Goal: Transaction & Acquisition: Purchase product/service

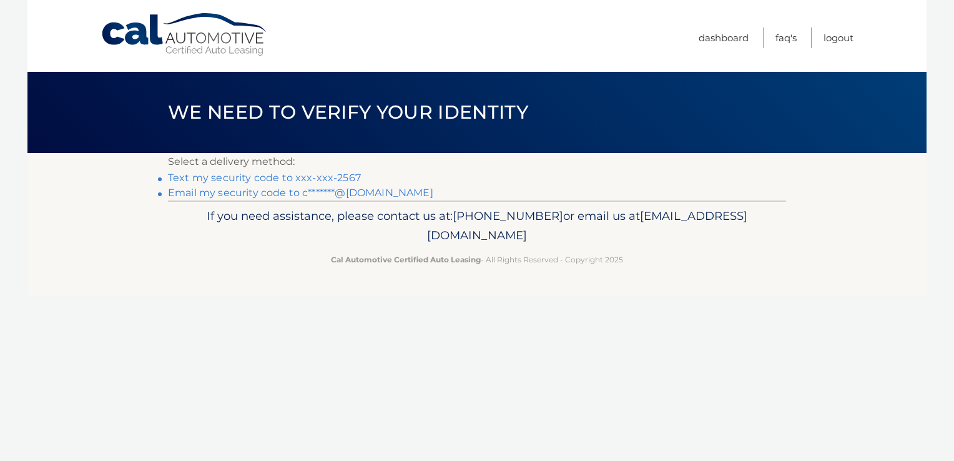
click at [280, 179] on link "Text my security code to xxx-xxx-2567" at bounding box center [264, 178] width 193 height 12
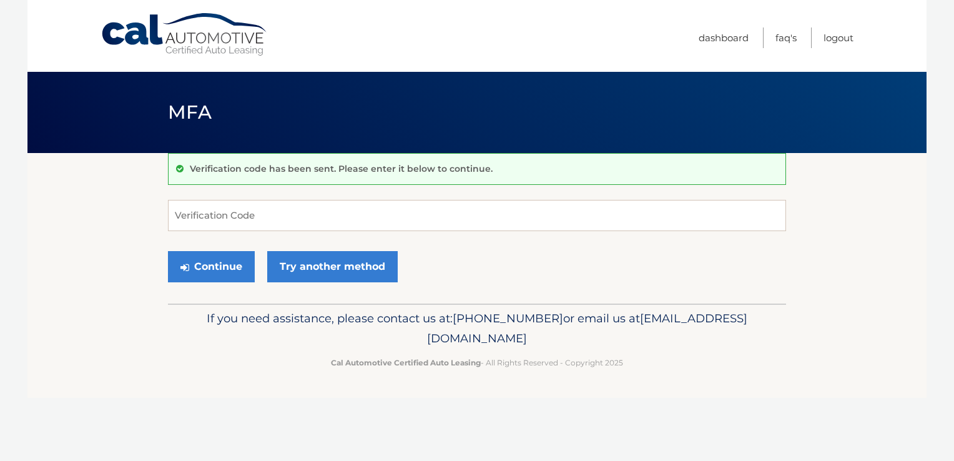
click at [280, 179] on div "Verification code has been sent. Please enter it below to continue." at bounding box center [477, 169] width 618 height 32
click at [269, 218] on input "Verification Code" at bounding box center [477, 215] width 618 height 31
type input "766102"
click at [168, 251] on button "Continue" at bounding box center [211, 266] width 87 height 31
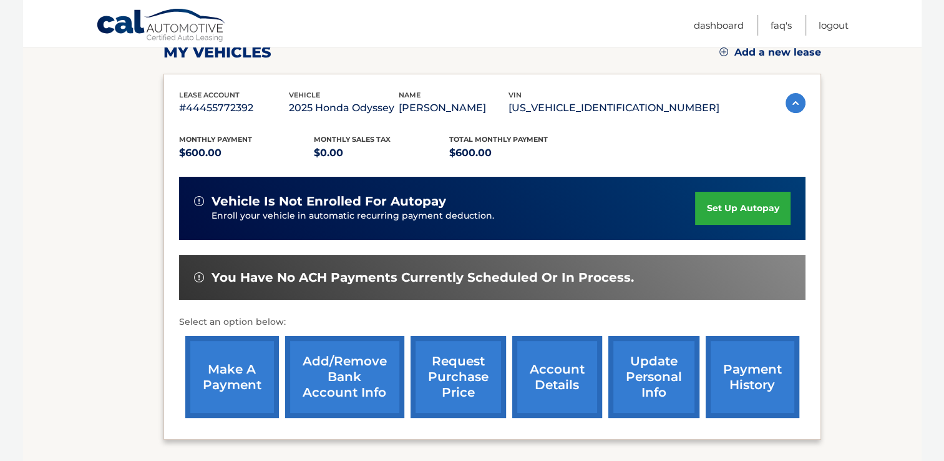
scroll to position [225, 0]
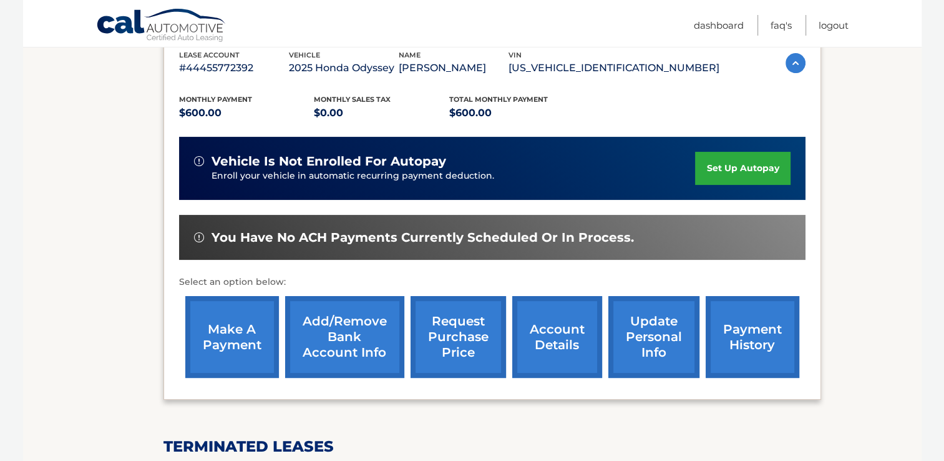
click at [223, 348] on link "make a payment" at bounding box center [232, 337] width 94 height 82
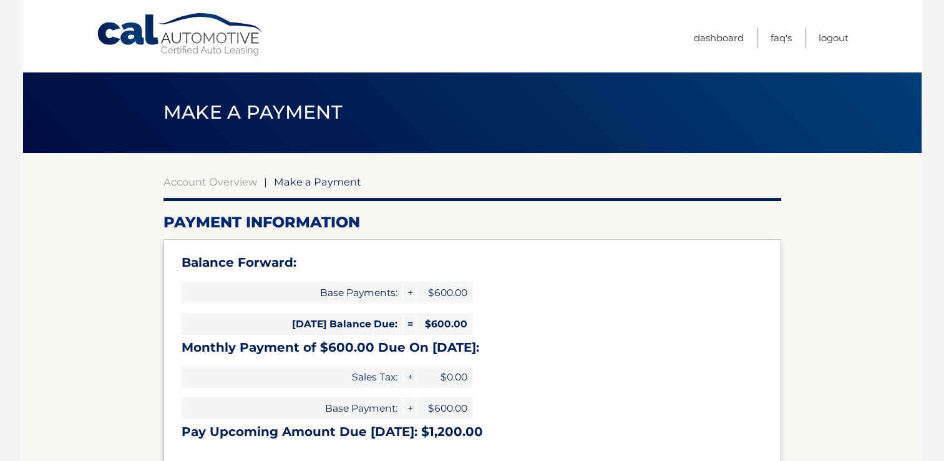
select select "NDk0NWZkZGEtZmM4NC00ODRlLWI2YzEtMTZkNzFiNjg2OGJi"
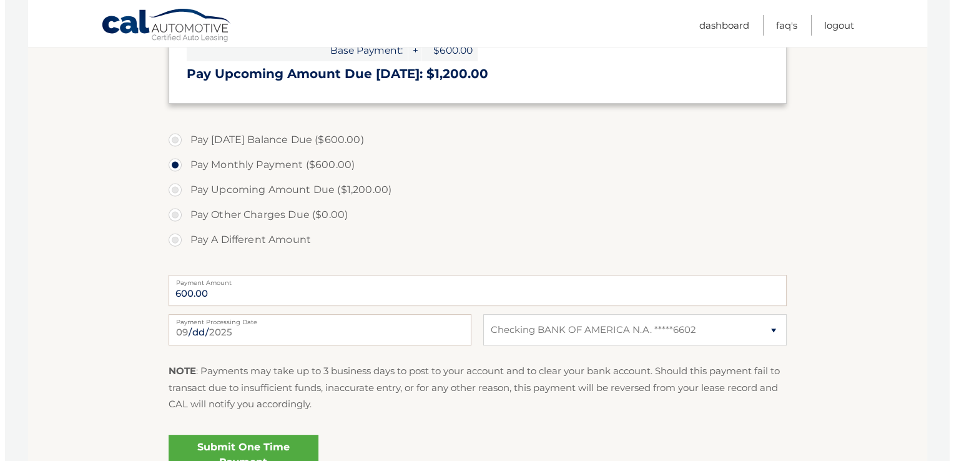
scroll to position [374, 0]
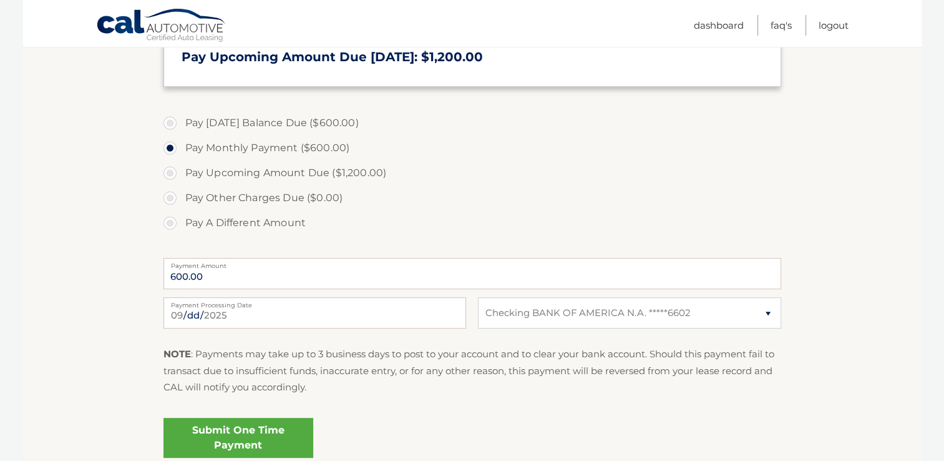
click at [223, 442] on link "Submit One Time Payment" at bounding box center [238, 437] width 150 height 40
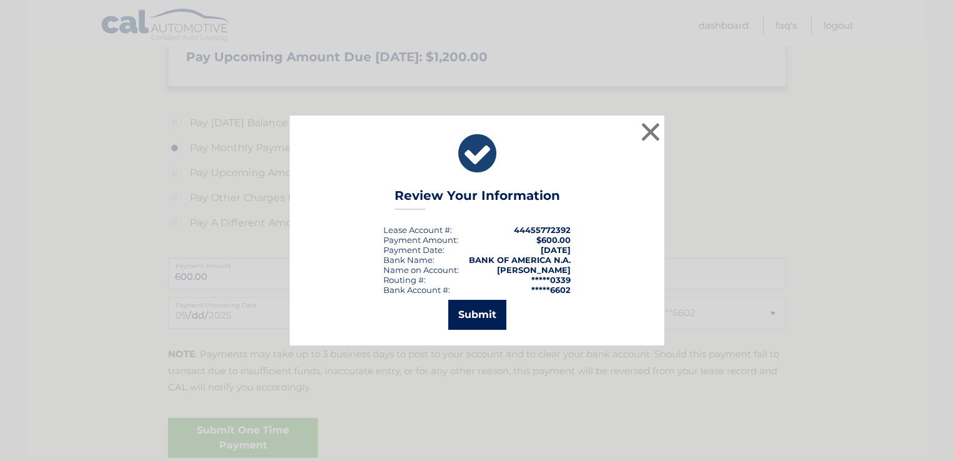
click at [461, 326] on button "Submit" at bounding box center [477, 315] width 58 height 30
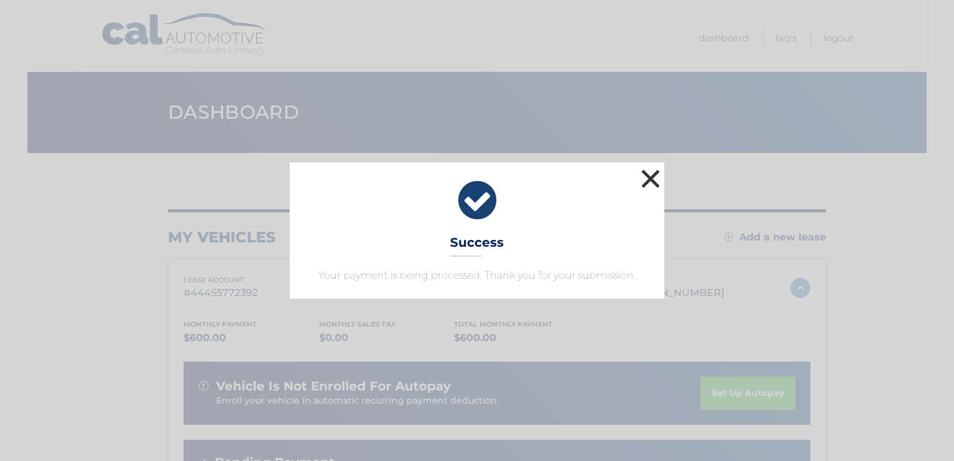
click at [644, 179] on button "×" at bounding box center [650, 178] width 25 height 25
